Goal: Transaction & Acquisition: Subscribe to service/newsletter

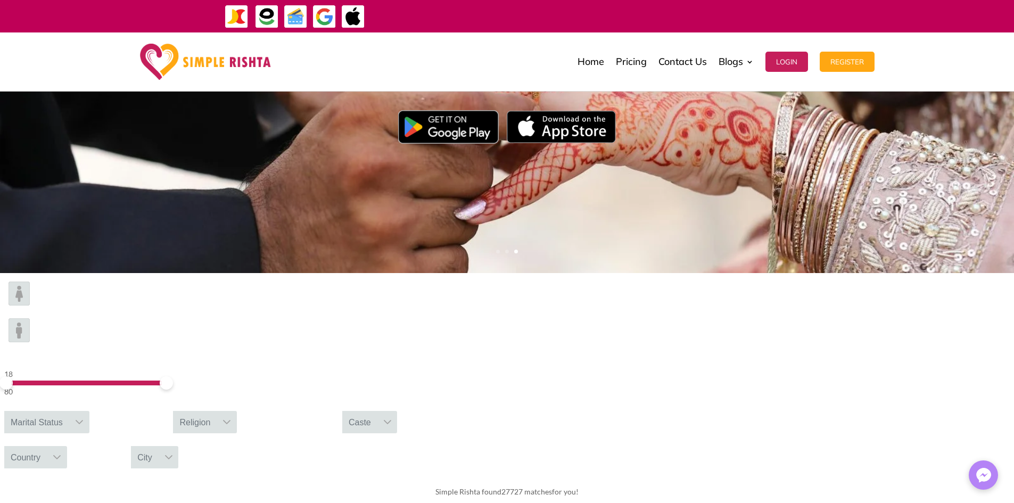
scroll to position [160, 0]
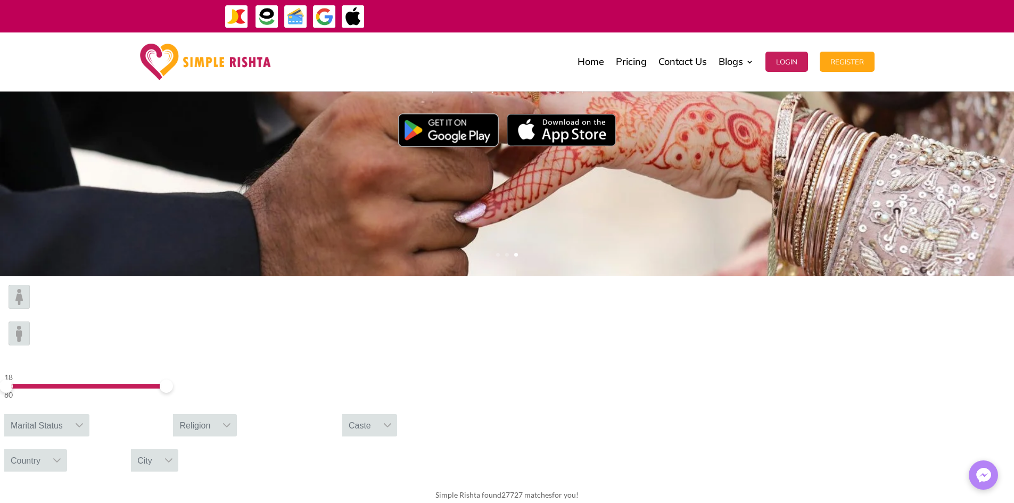
click at [83, 423] on icon at bounding box center [79, 425] width 7 height 4
click at [89, 466] on div "Please select gender" at bounding box center [46, 473] width 85 height 14
click at [85, 446] on icon at bounding box center [81, 450] width 9 height 9
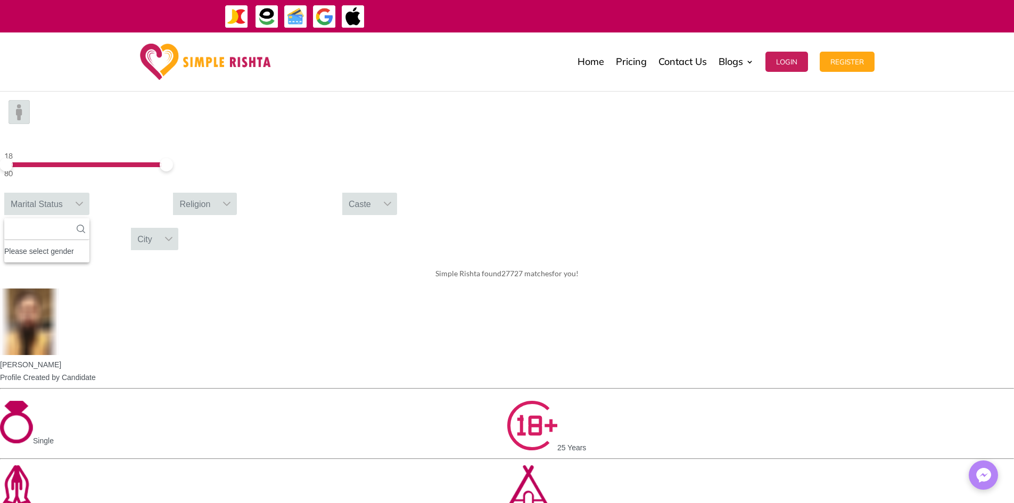
scroll to position [266, 0]
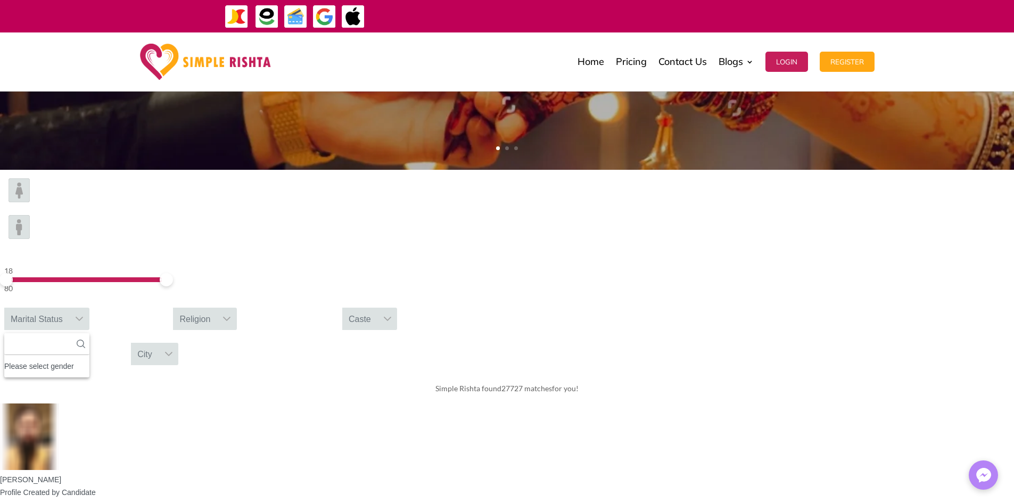
click at [69, 308] on div "Marital Status" at bounding box center [36, 319] width 65 height 22
click at [89, 308] on div at bounding box center [79, 319] width 20 height 22
click at [89, 355] on ul "Please select gender" at bounding box center [46, 366] width 85 height 22
click at [327, 374] on div "Simple Rishta found 27727 matches for you!" at bounding box center [507, 389] width 1014 height 30
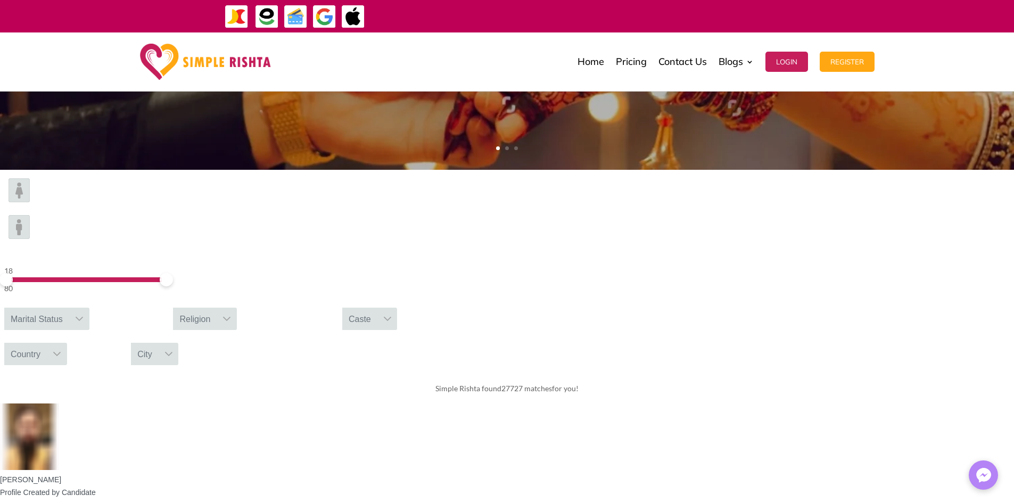
click at [217, 308] on div "Religion" at bounding box center [195, 319] width 44 height 22
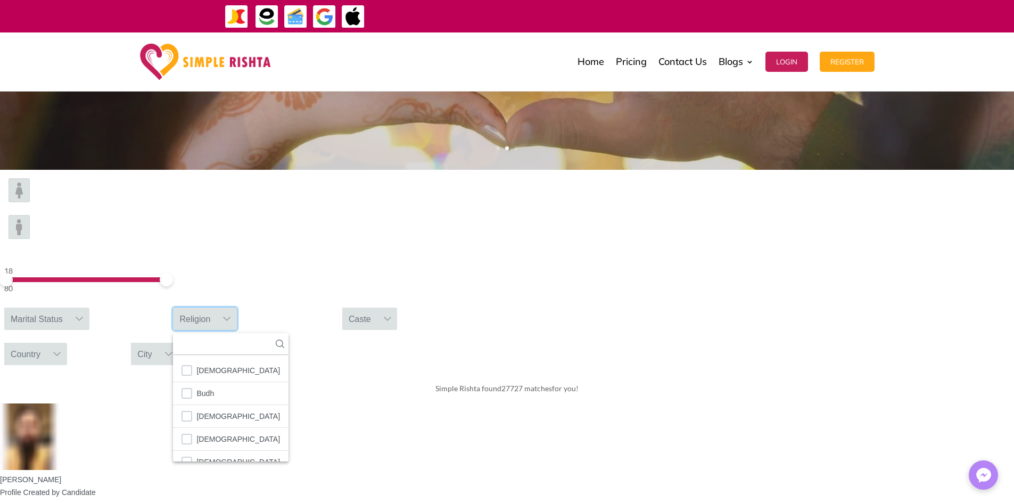
click at [217, 308] on div "Religion" at bounding box center [195, 319] width 44 height 22
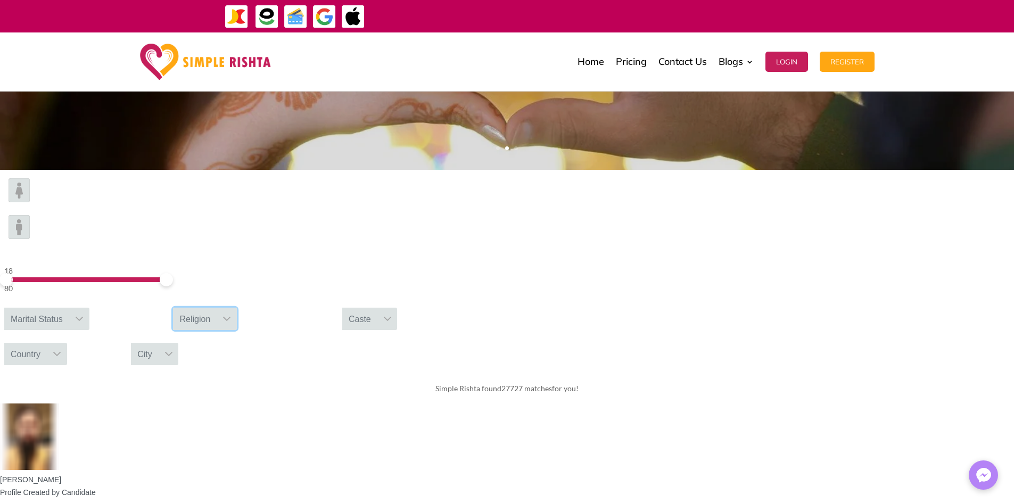
click at [84, 315] on icon at bounding box center [79, 319] width 9 height 9
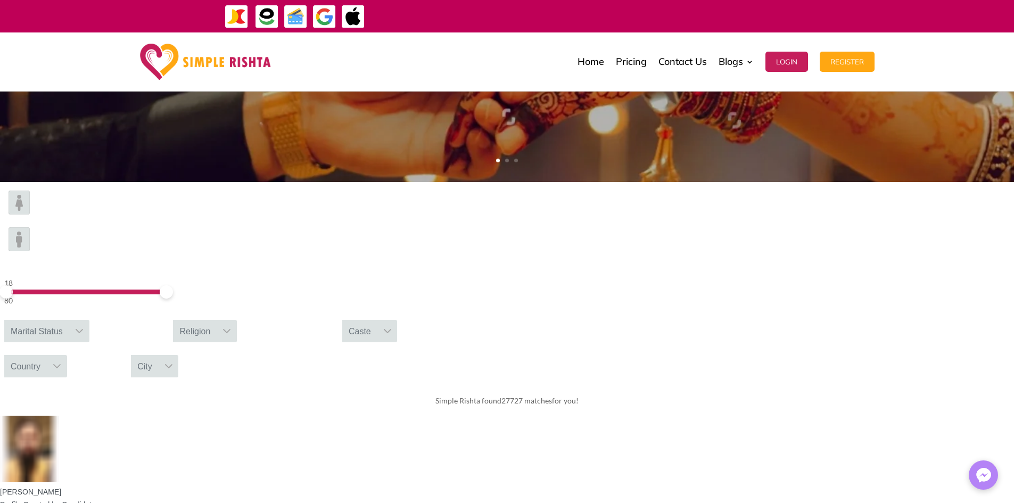
scroll to position [260, 0]
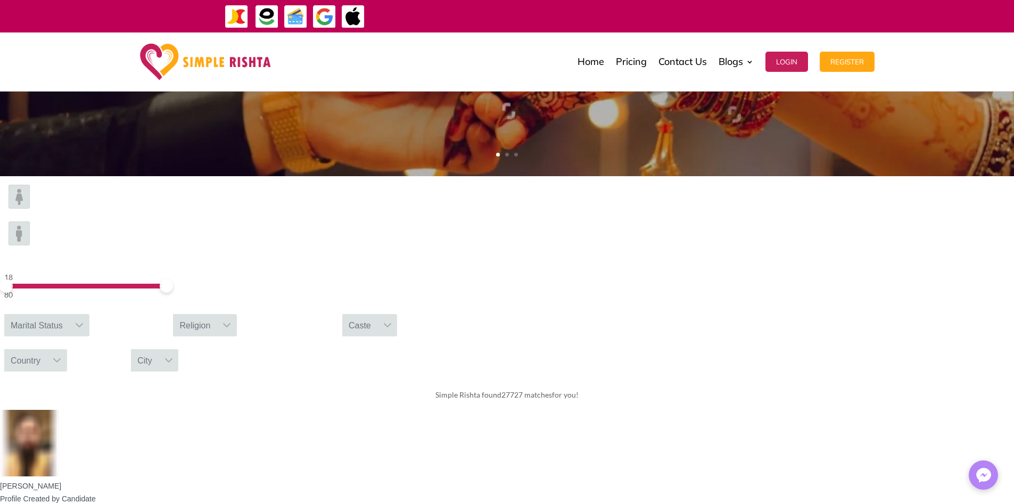
click at [89, 314] on div at bounding box center [79, 325] width 20 height 22
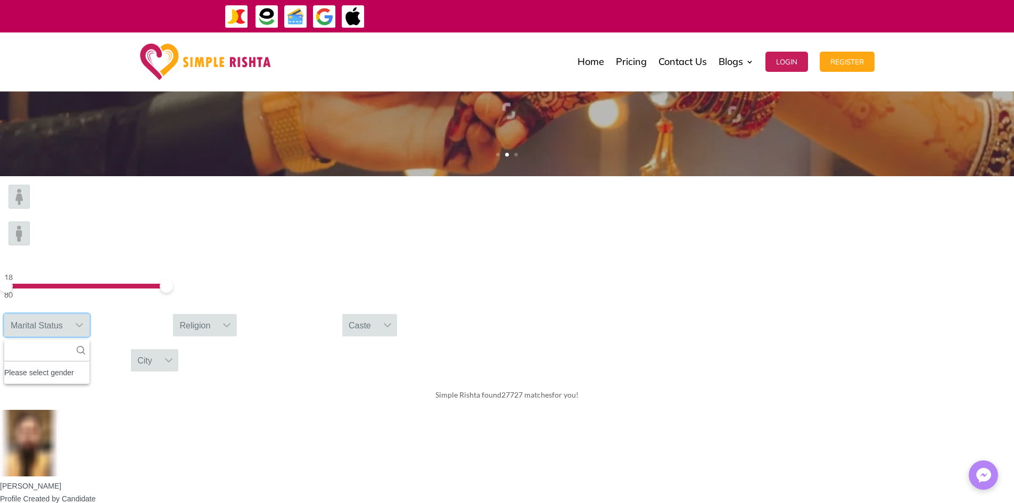
drag, startPoint x: 407, startPoint y: 271, endPoint x: 400, endPoint y: 277, distance: 9.0
click at [89, 366] on div "Please select gender" at bounding box center [46, 373] width 85 height 14
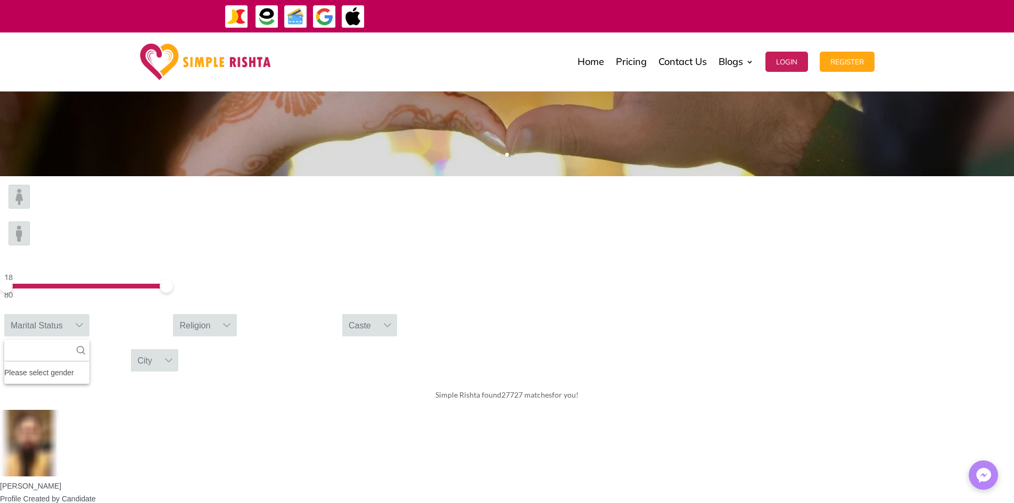
drag, startPoint x: 407, startPoint y: 272, endPoint x: 407, endPoint y: 290, distance: 18.1
click at [377, 314] on div "Caste" at bounding box center [359, 325] width 35 height 22
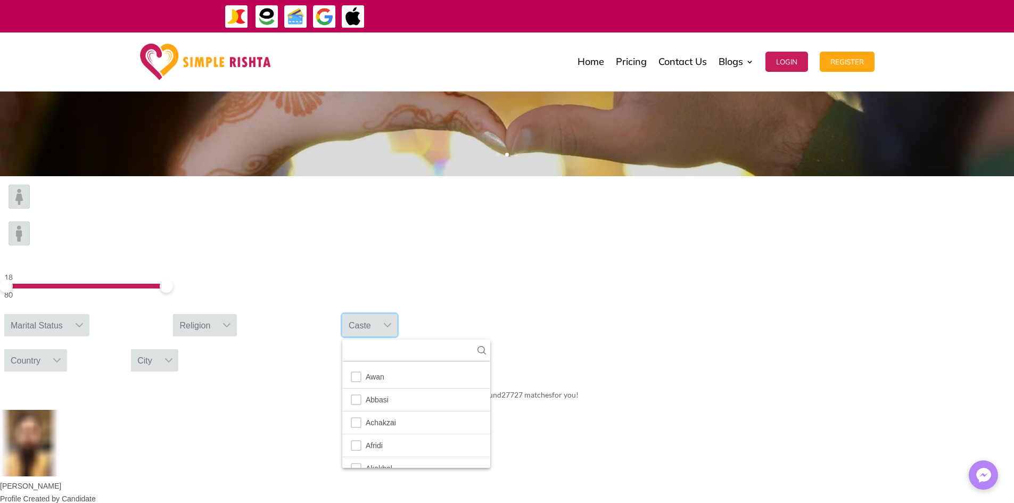
drag, startPoint x: 709, startPoint y: 219, endPoint x: 730, endPoint y: 218, distance: 21.3
click at [377, 314] on div "Caste" at bounding box center [359, 325] width 35 height 22
click at [47, 349] on div "Country" at bounding box center [25, 360] width 43 height 22
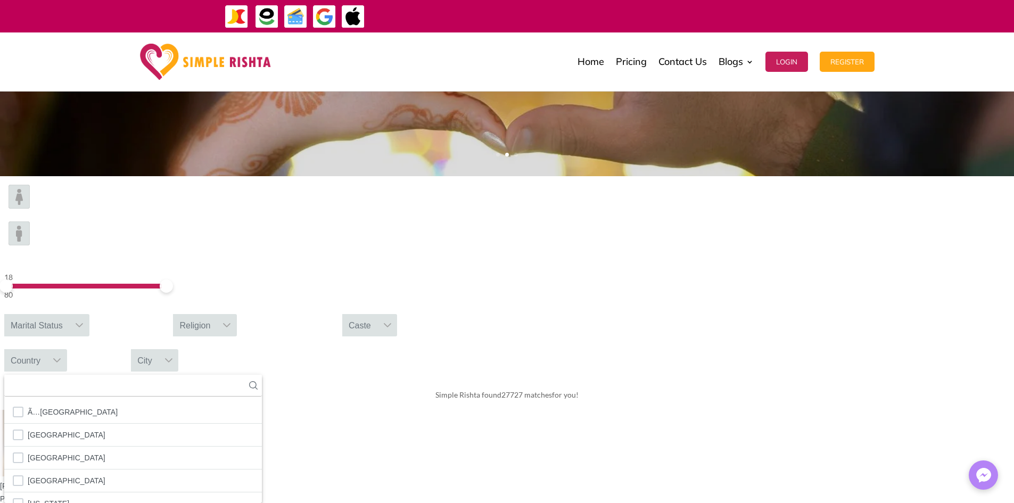
click at [47, 349] on div "Country" at bounding box center [25, 360] width 43 height 22
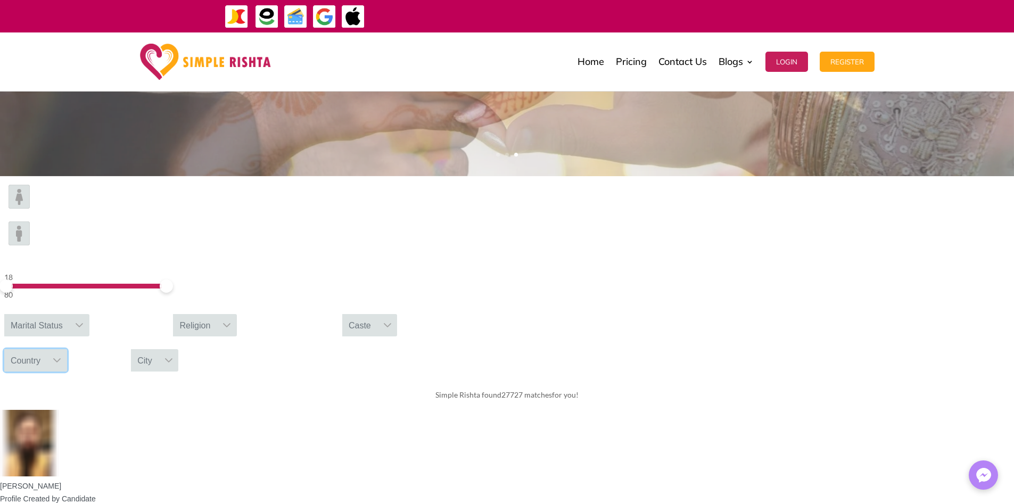
click at [159, 349] on div "City" at bounding box center [145, 360] width 28 height 22
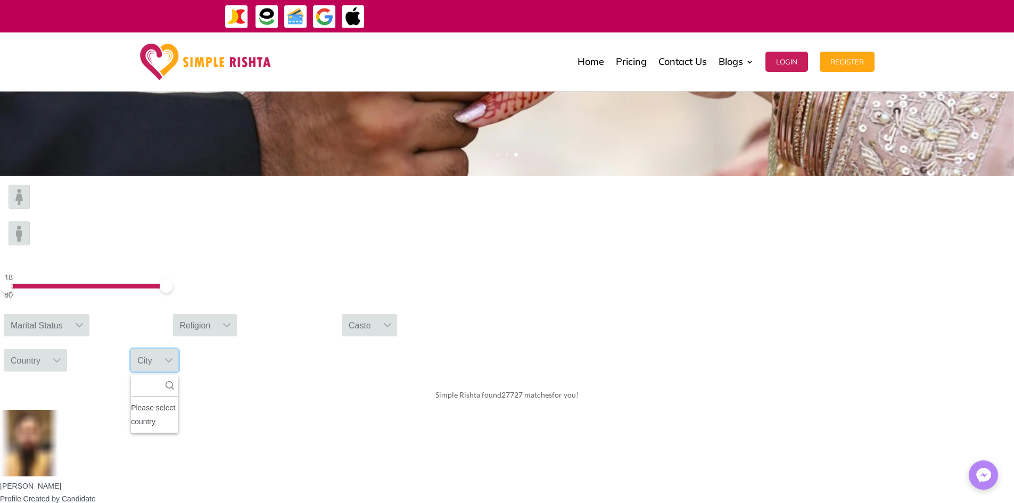
click at [159, 349] on div "City" at bounding box center [145, 360] width 28 height 22
click at [642, 68] on link "Pricing" at bounding box center [631, 61] width 31 height 53
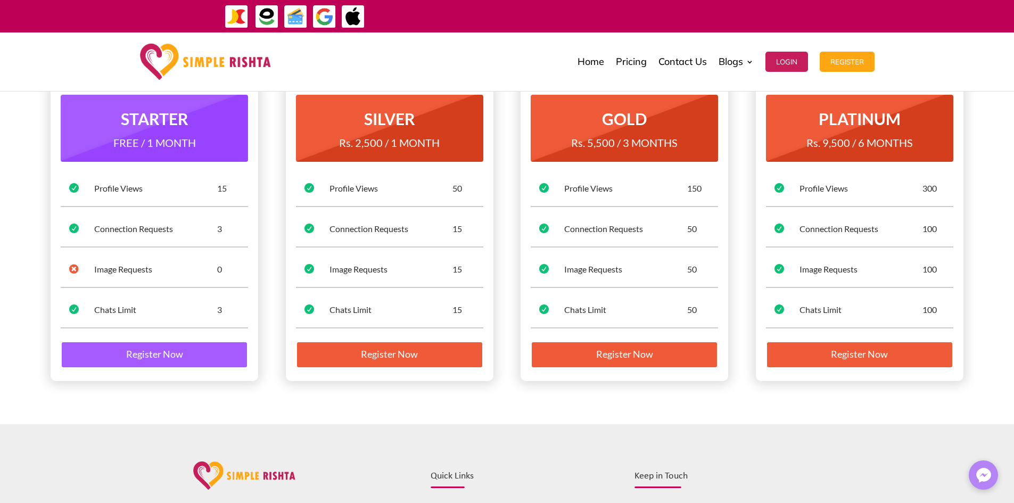
scroll to position [106, 0]
